Goal: Information Seeking & Learning: Learn about a topic

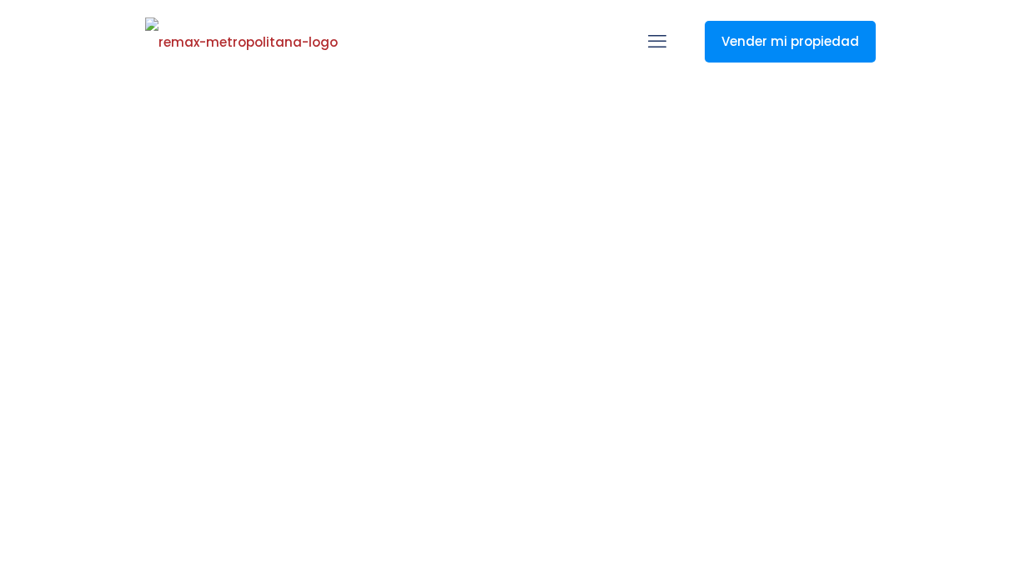
select select
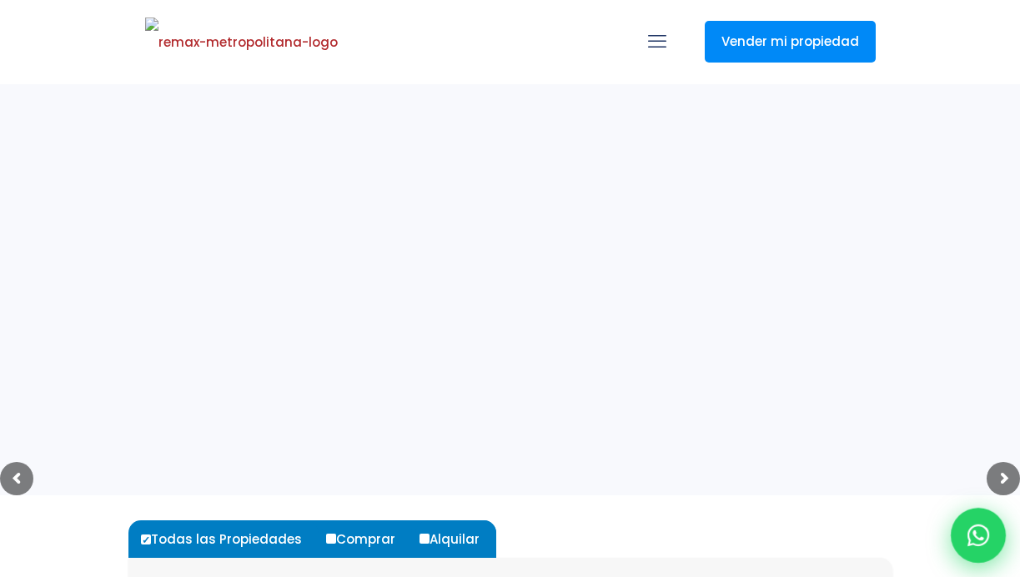
click at [984, 538] on icon at bounding box center [979, 536] width 22 height 22
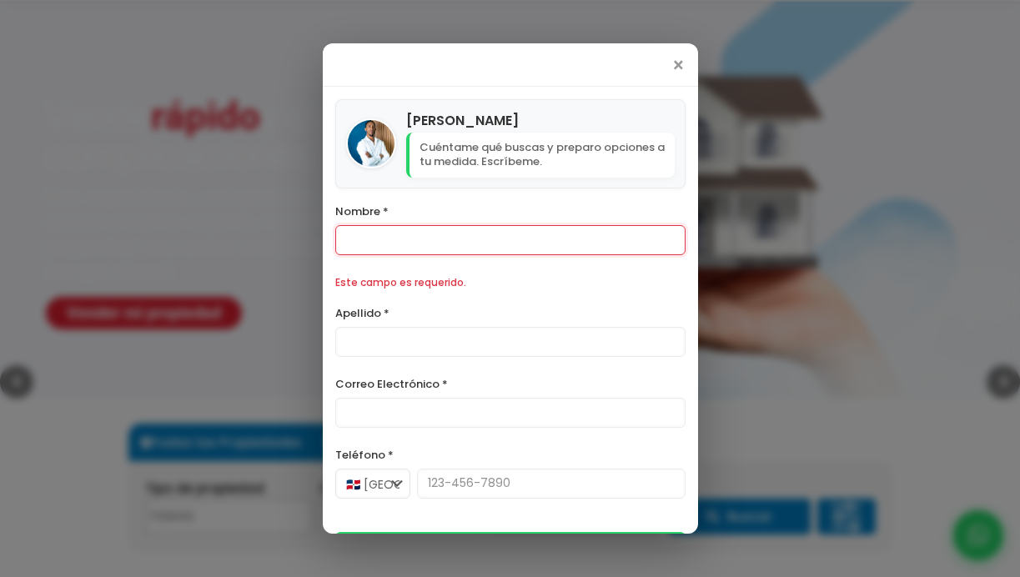
scroll to position [141, 0]
